Goal: Information Seeking & Learning: Learn about a topic

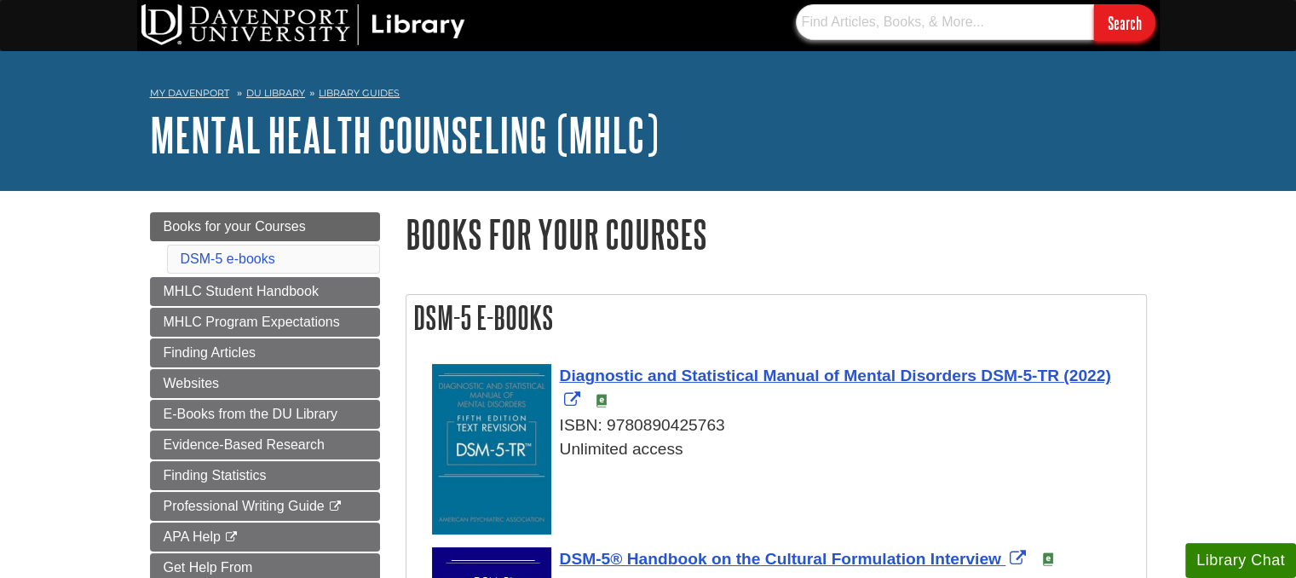
click at [877, 11] on input "text" at bounding box center [945, 22] width 298 height 36
type input "occupational therapy in mental health hospitalization"
click at [1094, 4] on input "Search" at bounding box center [1124, 22] width 61 height 37
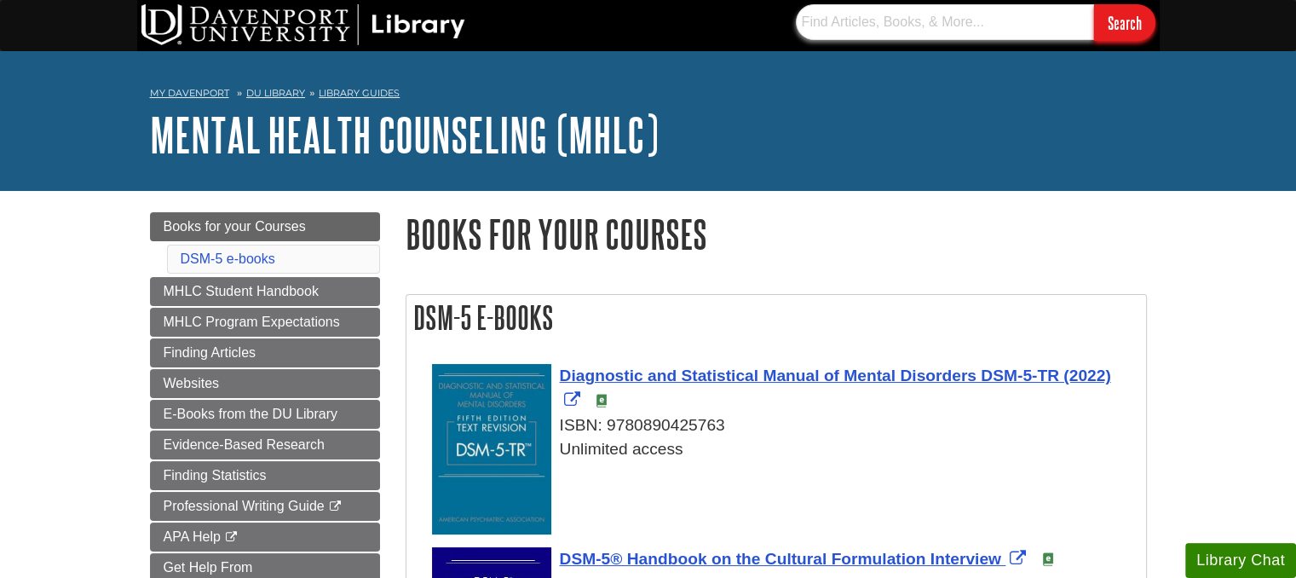
click at [917, 30] on input "text" at bounding box center [945, 22] width 298 height 36
type input "suicide and [DEMOGRAPHIC_DATA]"
click at [1094, 4] on input "Search" at bounding box center [1124, 22] width 61 height 37
